Goal: Transaction & Acquisition: Purchase product/service

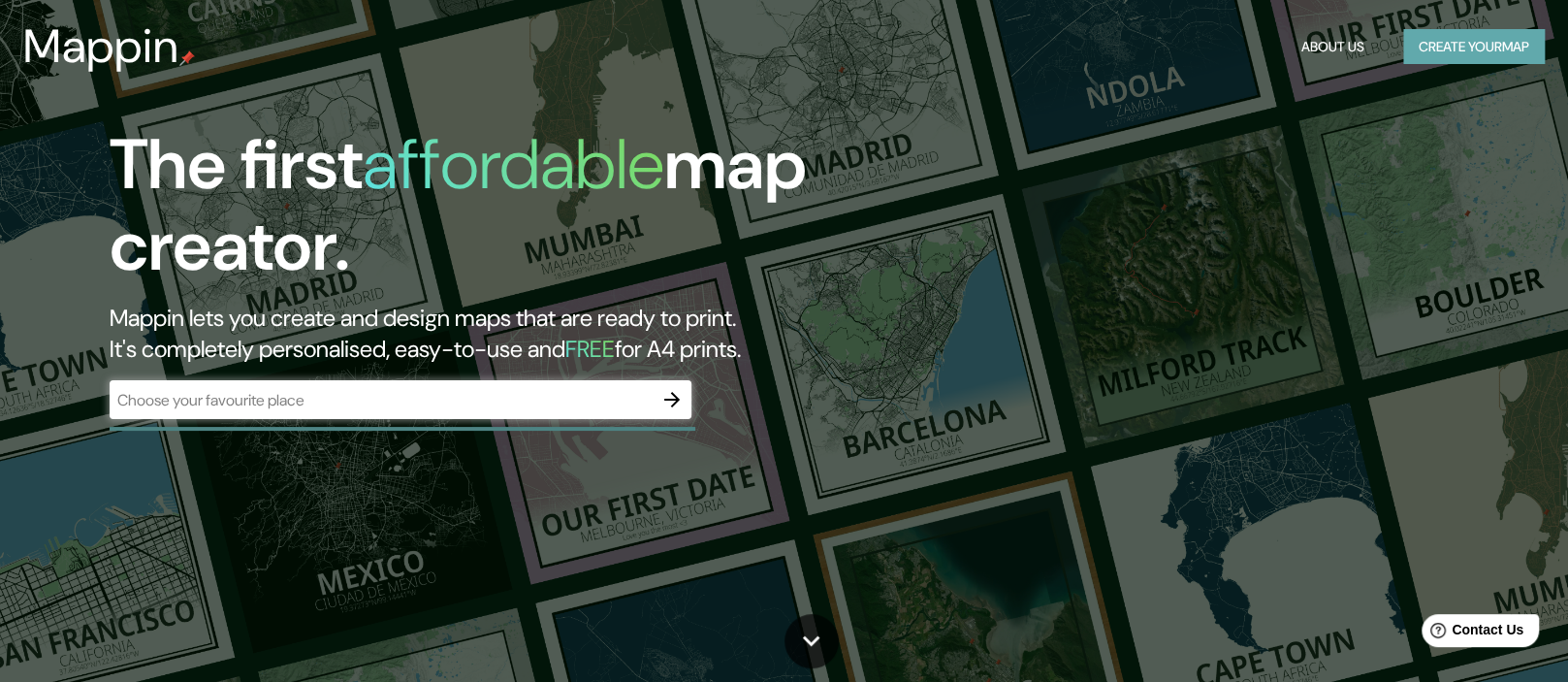
click at [1464, 48] on button "Create your map" at bounding box center [1474, 47] width 142 height 36
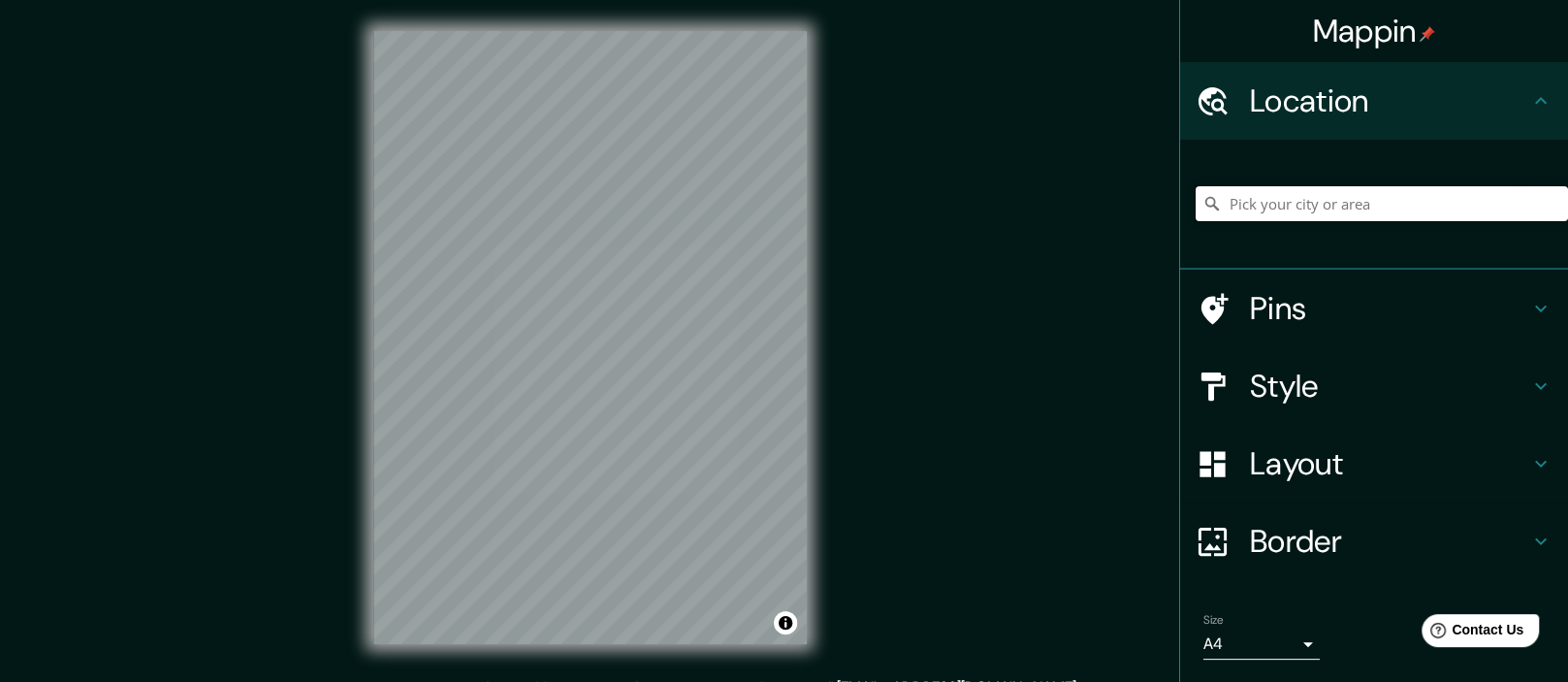
click at [1318, 204] on input "Pick your city or area" at bounding box center [1381, 204] width 372 height 35
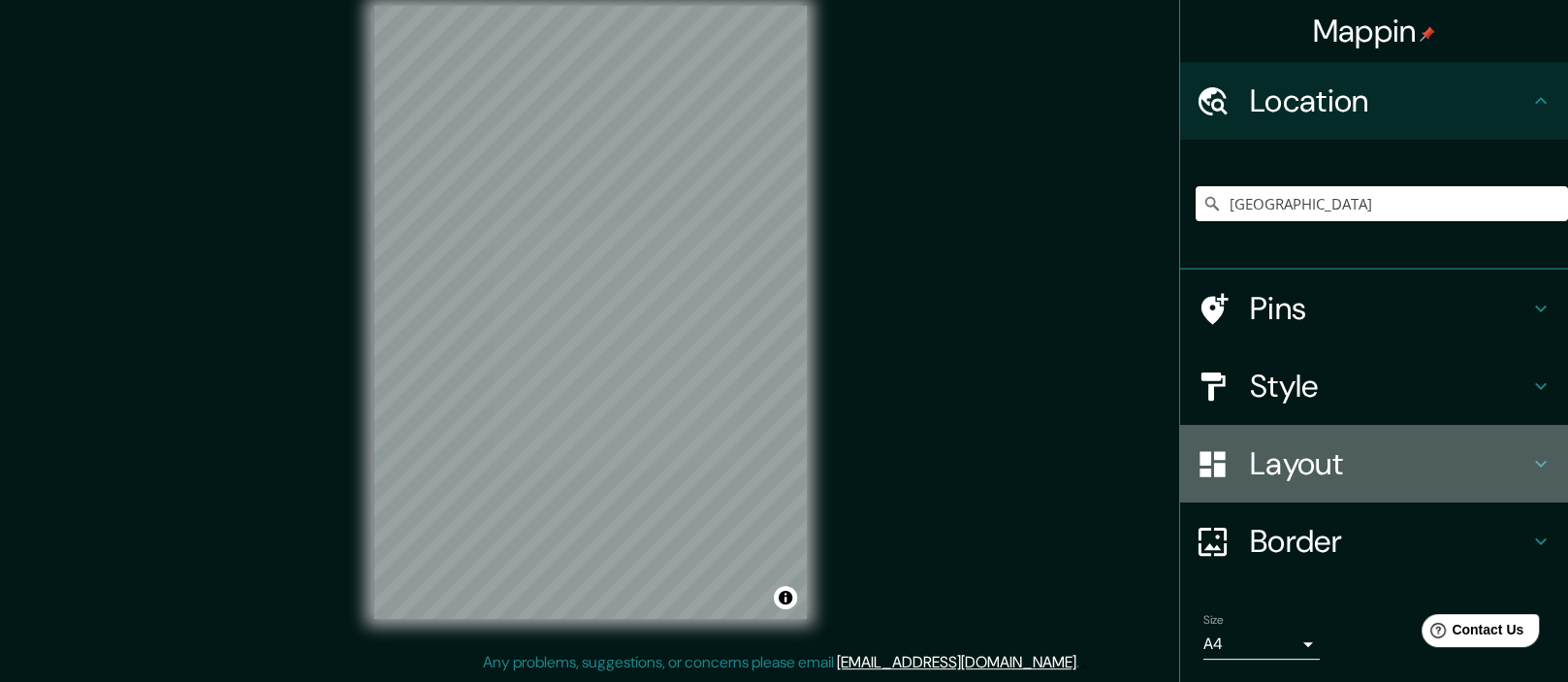
click at [1533, 468] on icon at bounding box center [1541, 463] width 23 height 23
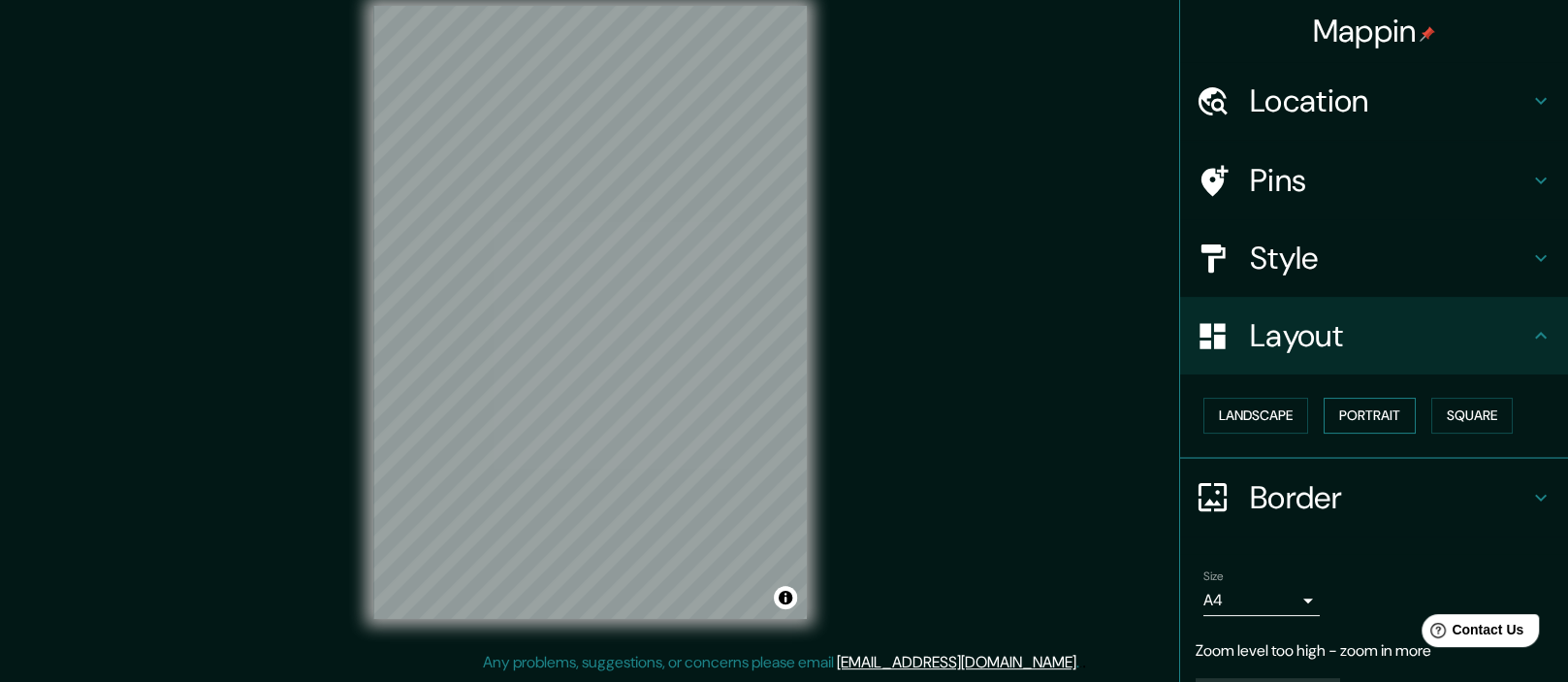
click at [1369, 422] on button "Portrait" at bounding box center [1369, 415] width 92 height 36
click at [1536, 252] on icon at bounding box center [1541, 258] width 23 height 23
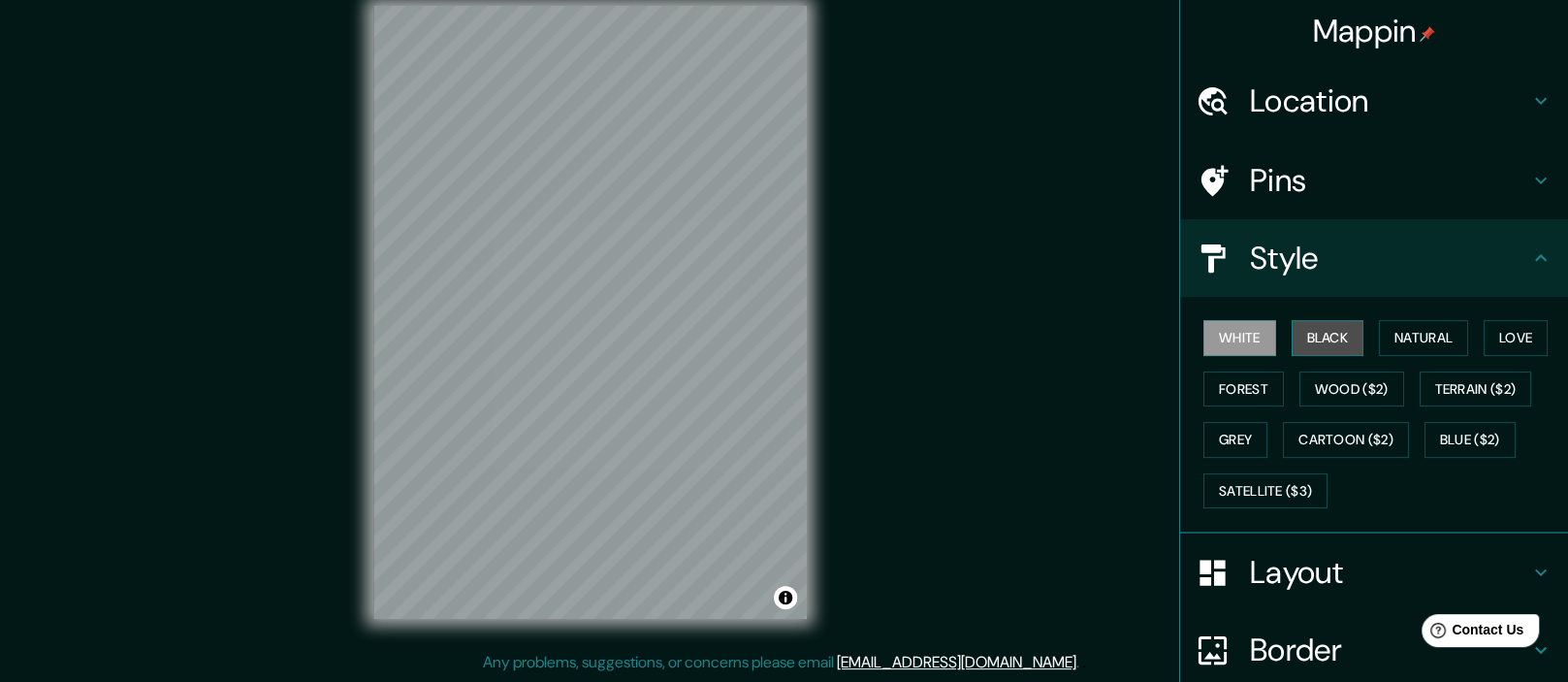
click at [1331, 335] on button "Black" at bounding box center [1327, 338] width 73 height 36
click at [1261, 342] on button "White" at bounding box center [1239, 338] width 73 height 36
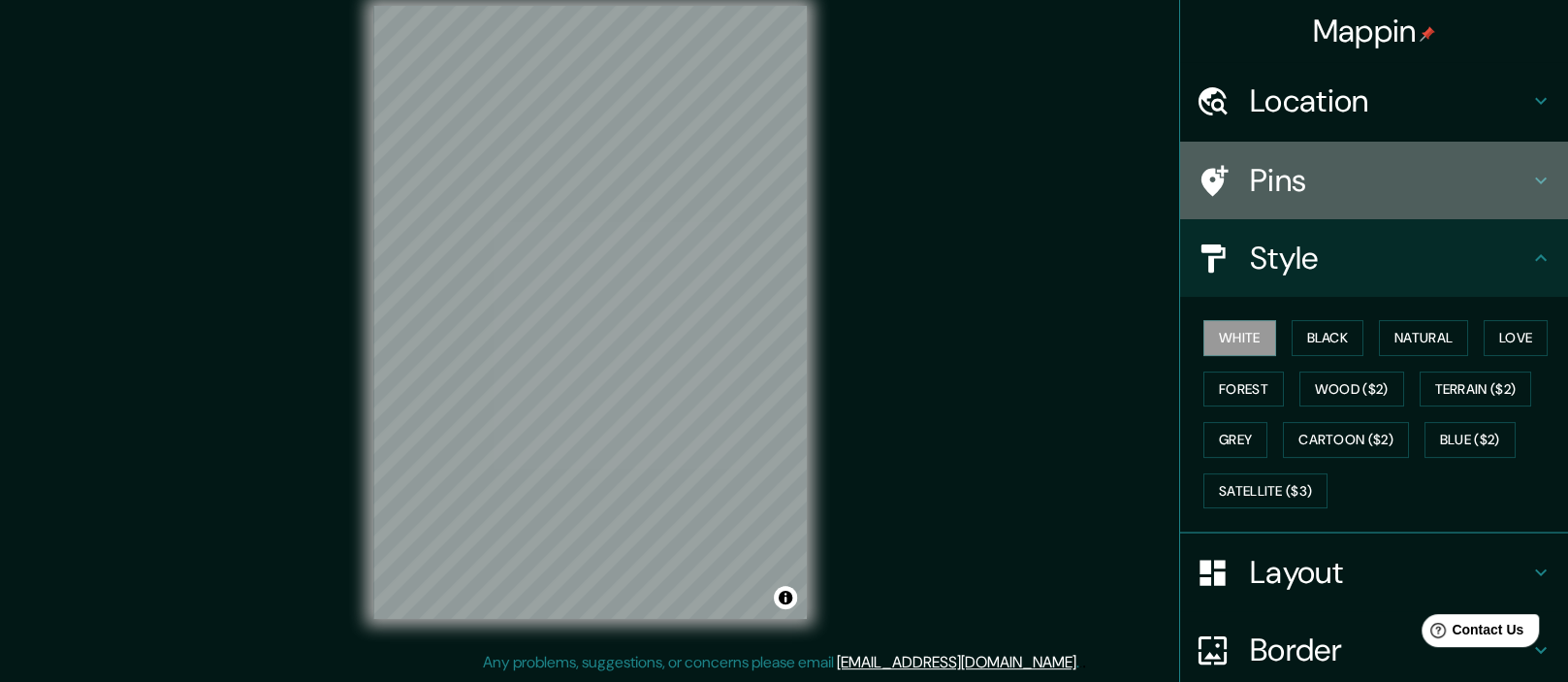
click at [1537, 178] on icon at bounding box center [1541, 181] width 23 height 23
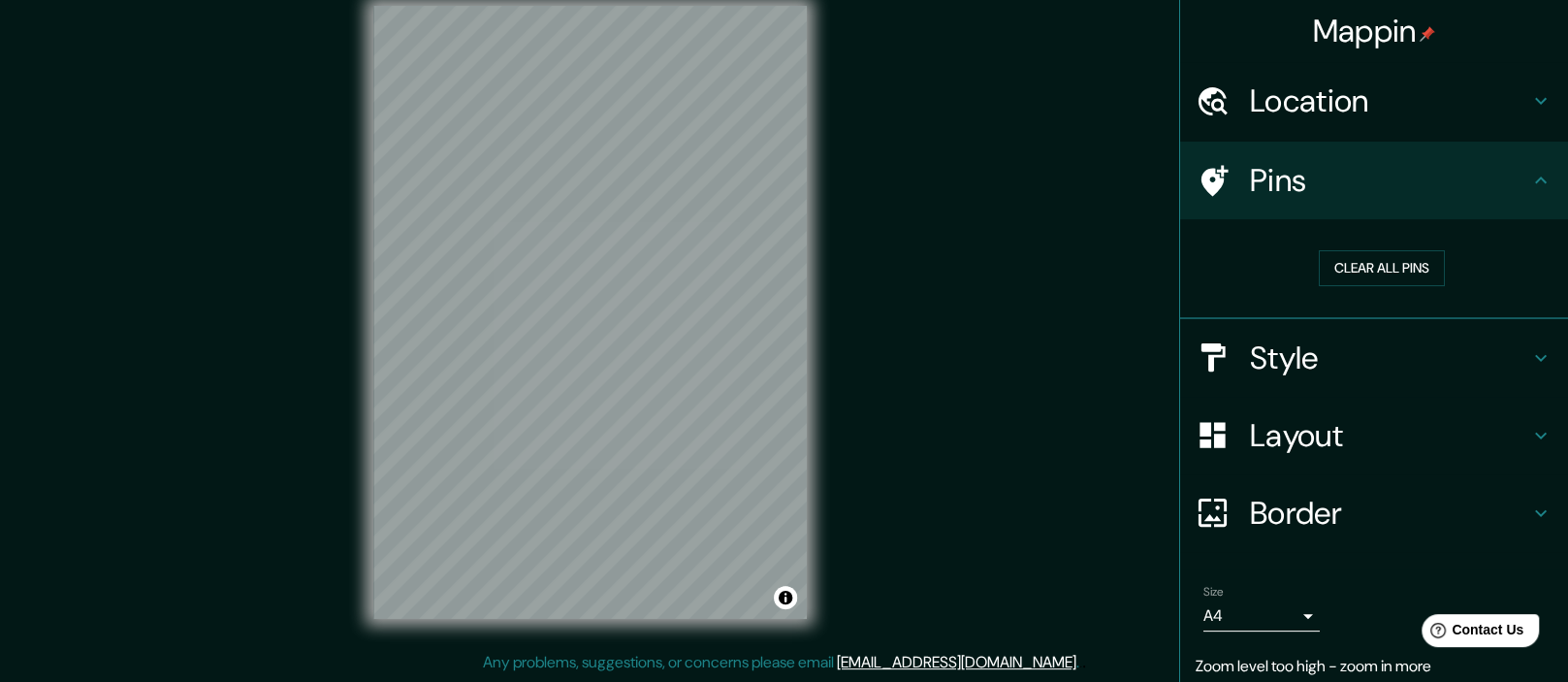
click at [1546, 104] on icon at bounding box center [1541, 101] width 23 height 23
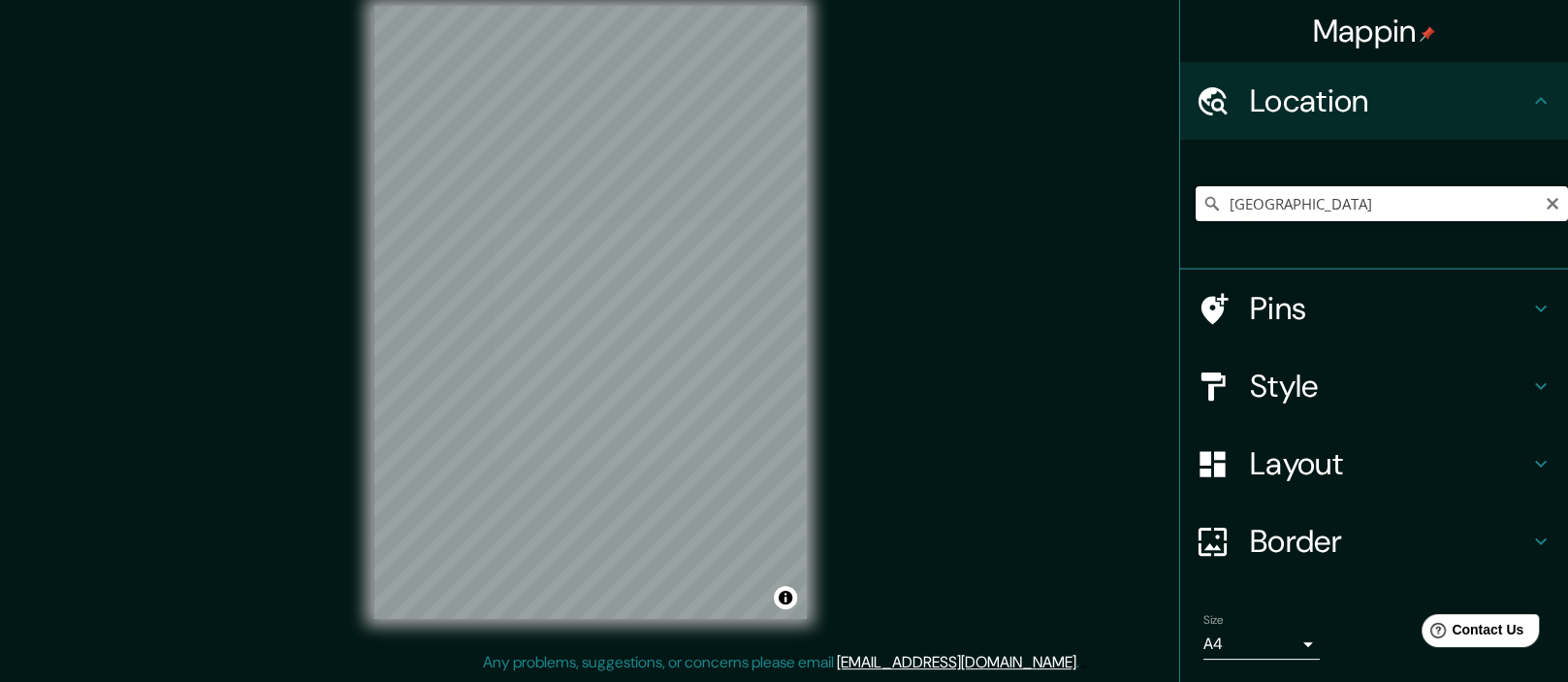
click at [1319, 206] on input "[GEOGRAPHIC_DATA]" at bounding box center [1381, 204] width 372 height 35
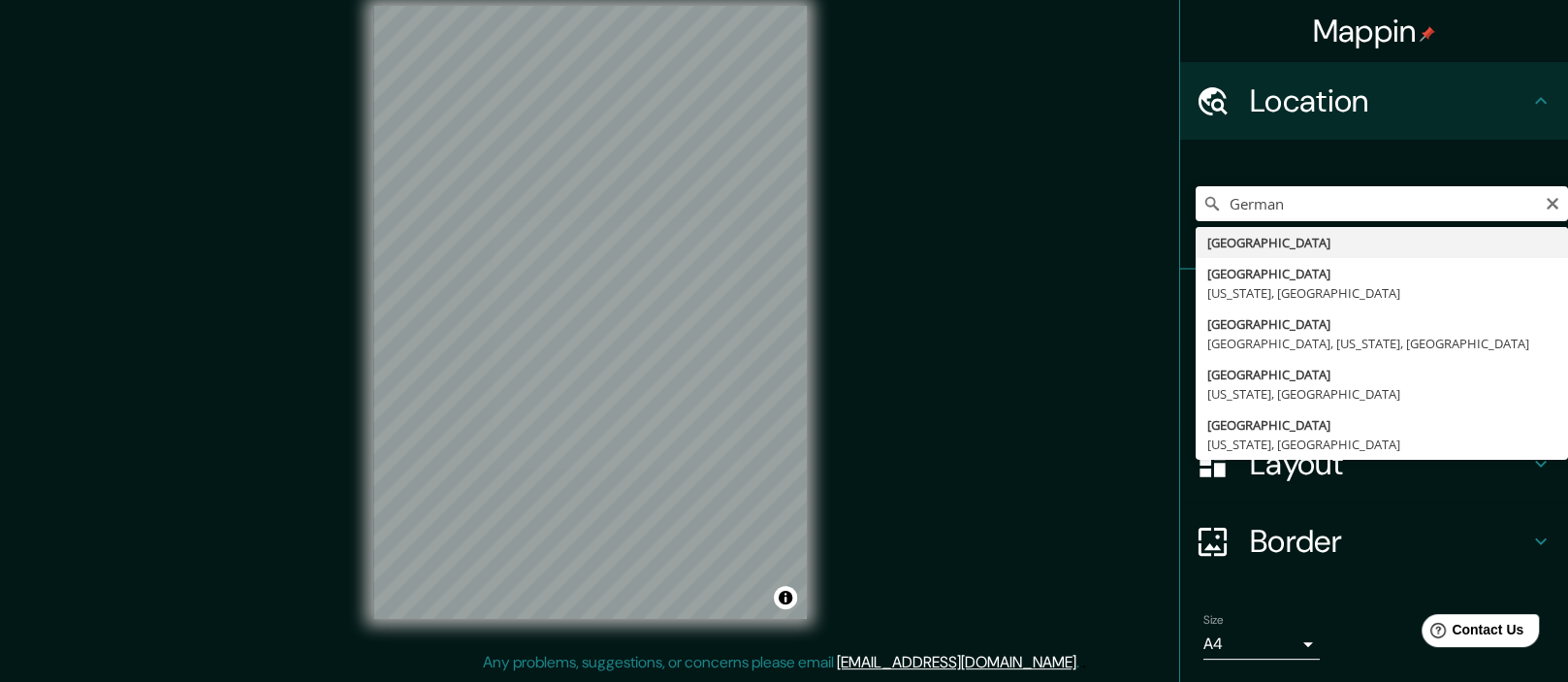
type input "[GEOGRAPHIC_DATA]"
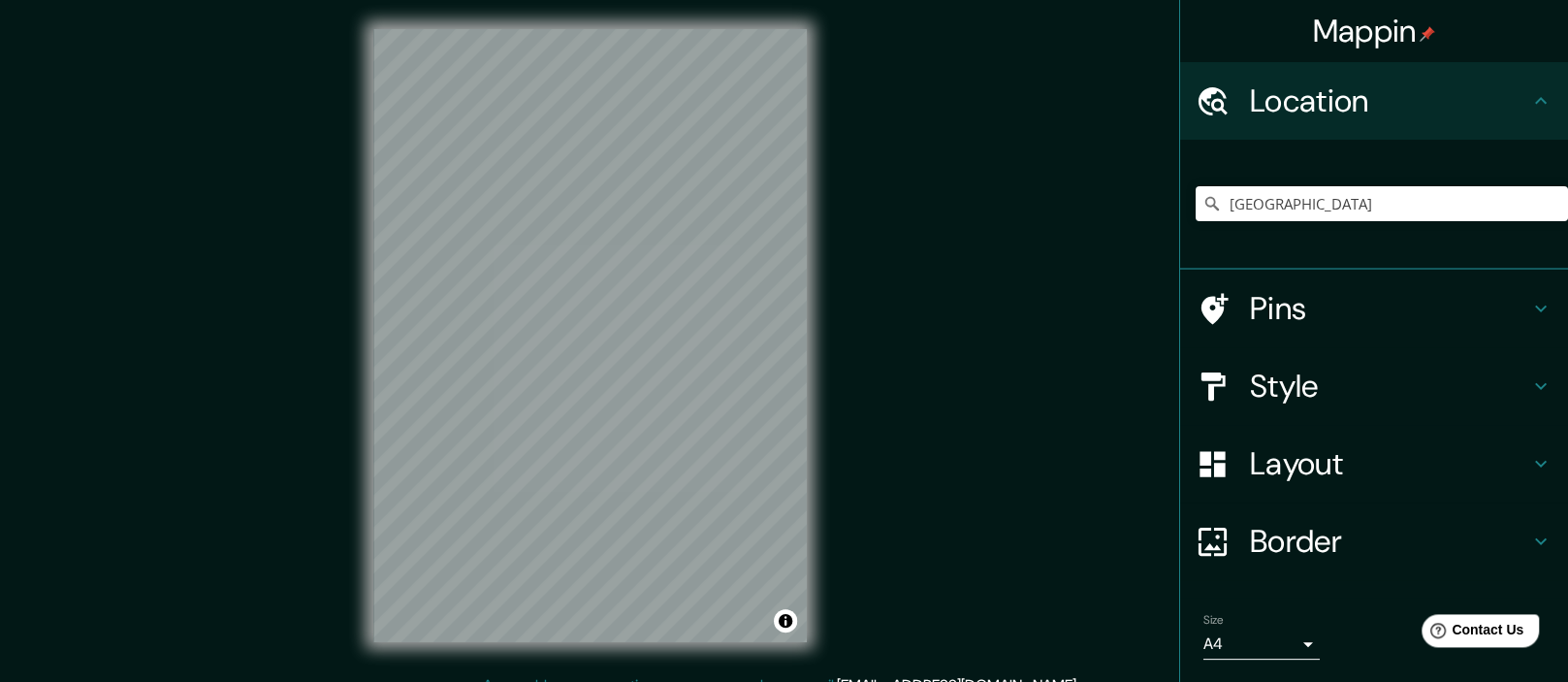
scroll to position [0, 0]
